Goal: Task Accomplishment & Management: Manage account settings

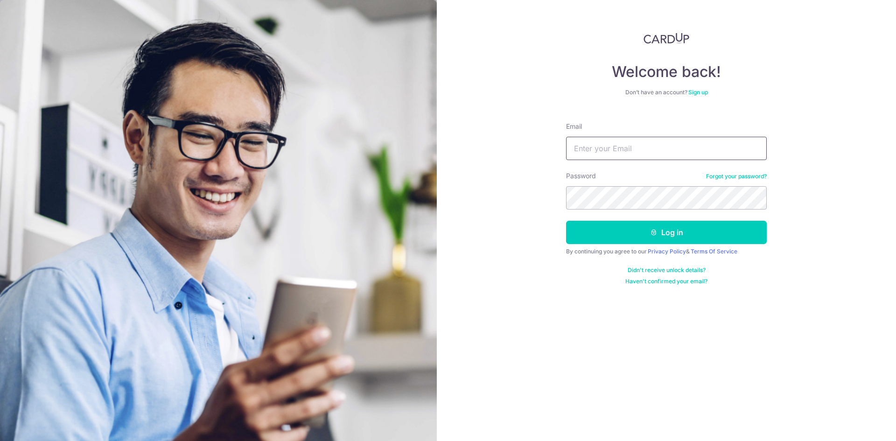
click at [655, 141] on input "Email" at bounding box center [666, 148] width 201 height 23
type input "[EMAIL_ADDRESS][DOMAIN_NAME]"
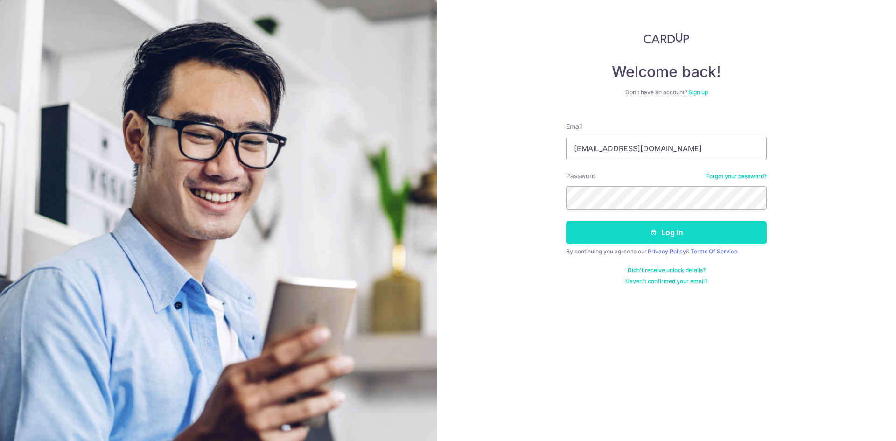
click at [626, 234] on button "Log in" at bounding box center [666, 232] width 201 height 23
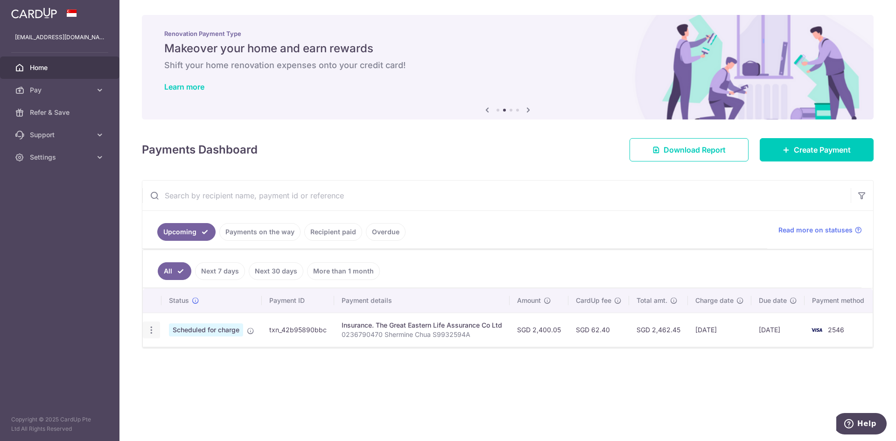
click at [154, 330] on icon "button" at bounding box center [152, 330] width 10 height 10
click at [322, 358] on div "Status Payment ID Payment details Amount CardUp fee Total amt. Charge date Due …" at bounding box center [508, 346] width 730 height 117
click at [148, 330] on icon "button" at bounding box center [152, 330] width 10 height 10
click at [372, 374] on div "Status Payment ID Payment details Amount CardUp fee Total amt. Charge date Due …" at bounding box center [508, 346] width 730 height 117
click at [327, 236] on link "Recipient paid" at bounding box center [333, 232] width 58 height 18
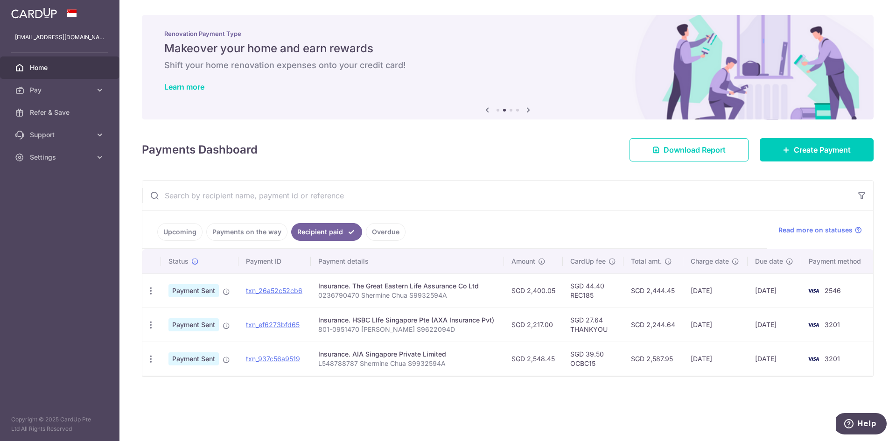
click at [381, 234] on link "Overdue" at bounding box center [386, 232] width 40 height 18
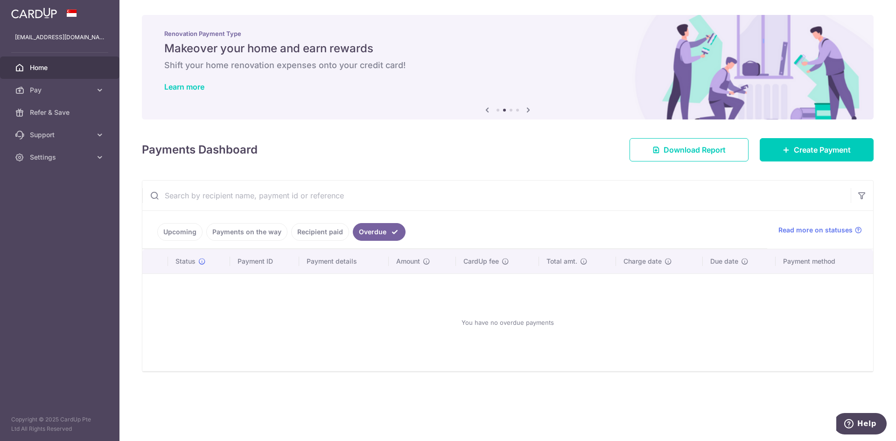
click at [324, 234] on link "Recipient paid" at bounding box center [320, 232] width 58 height 18
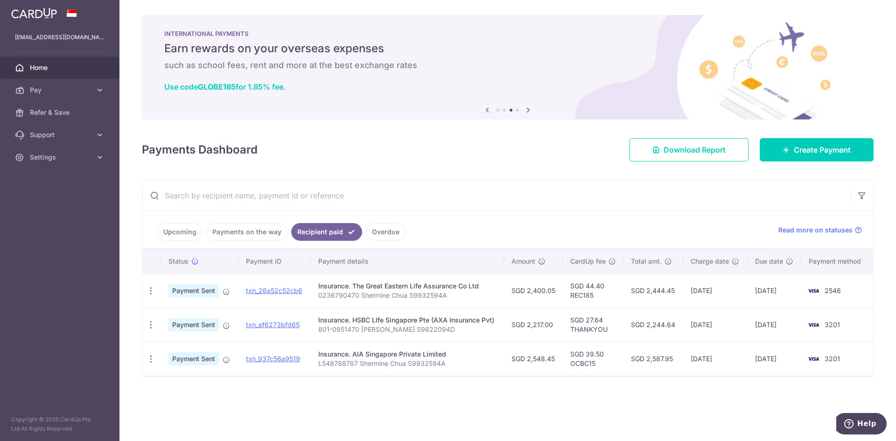
click at [175, 230] on link "Upcoming" at bounding box center [179, 232] width 45 height 18
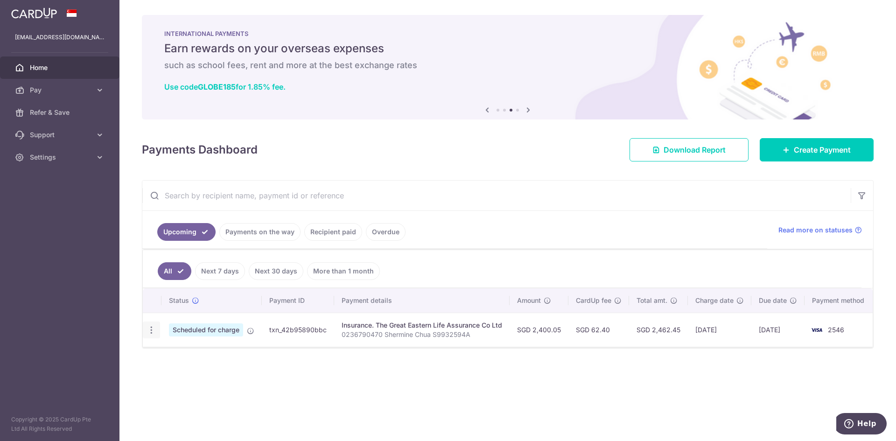
click at [153, 330] on icon "button" at bounding box center [152, 330] width 10 height 10
click at [201, 377] on span "Cancel payment" at bounding box center [201, 378] width 63 height 11
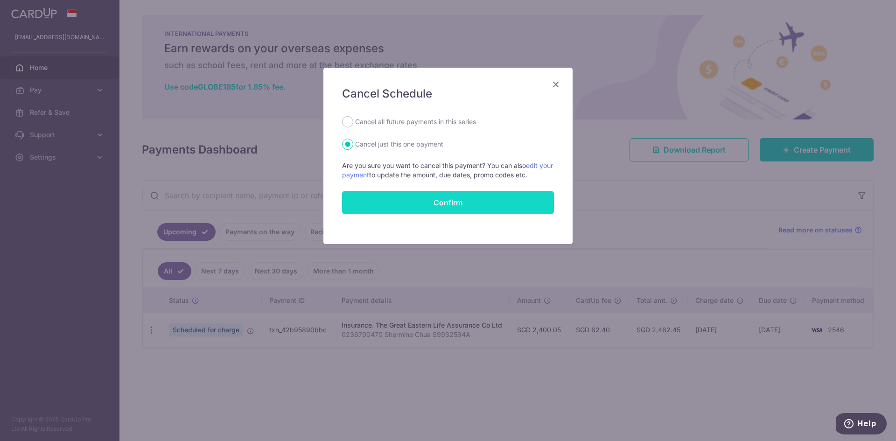
click at [443, 199] on button "Confirm" at bounding box center [448, 202] width 212 height 23
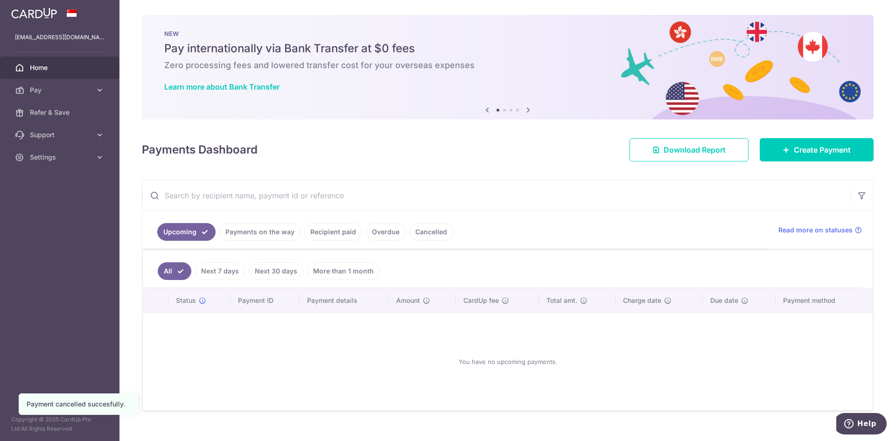
click at [216, 271] on link "Next 7 days" at bounding box center [220, 271] width 50 height 18
drag, startPoint x: 70, startPoint y: 115, endPoint x: 60, endPoint y: 101, distance: 16.8
click at [70, 115] on span "Refer & Save" at bounding box center [61, 112] width 62 height 9
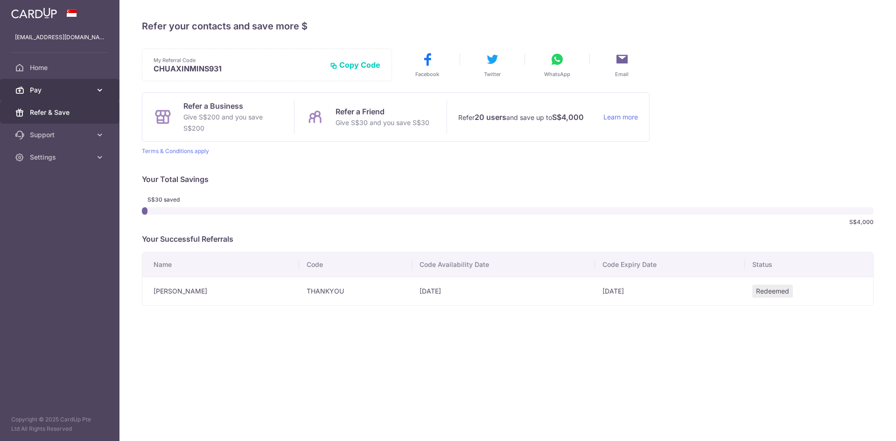
click at [55, 90] on span "Pay" at bounding box center [61, 89] width 62 height 9
